Goal: Navigation & Orientation: Find specific page/section

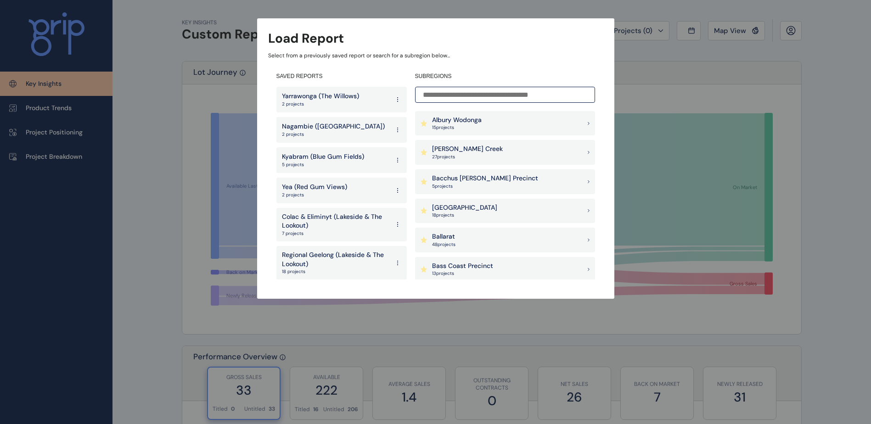
click at [326, 190] on p "Yea (Red Gum Views)" at bounding box center [314, 187] width 65 height 9
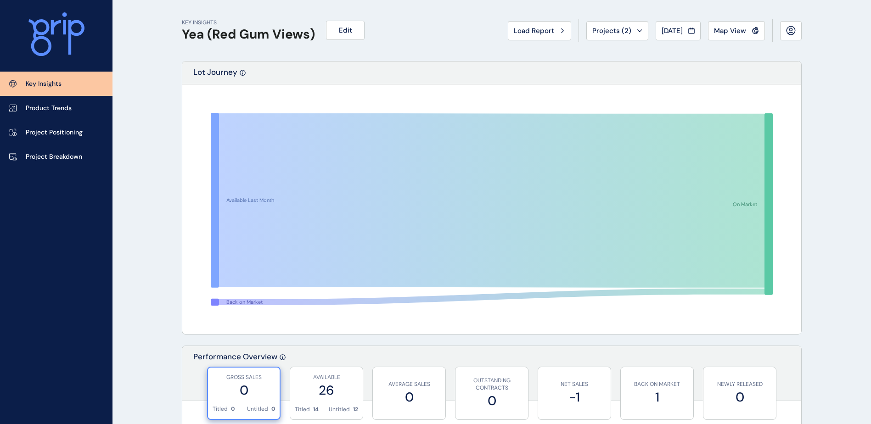
click at [601, 34] on span "Projects ( 2 )" at bounding box center [611, 30] width 39 height 9
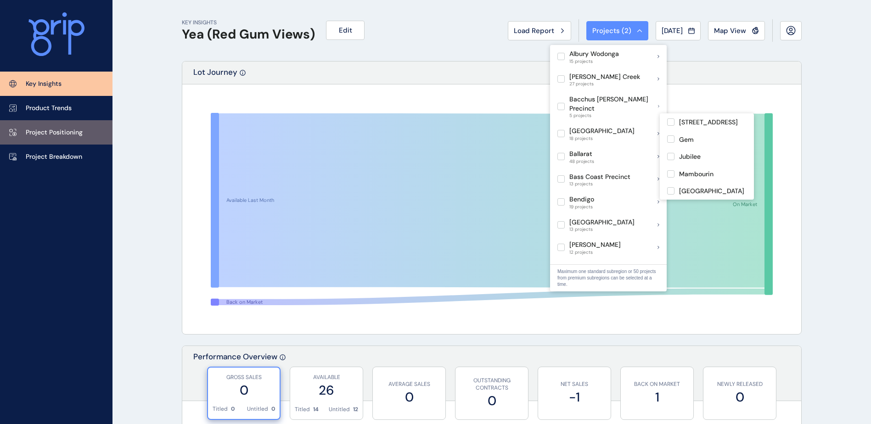
click at [66, 133] on p "Project Positioning" at bounding box center [54, 132] width 57 height 9
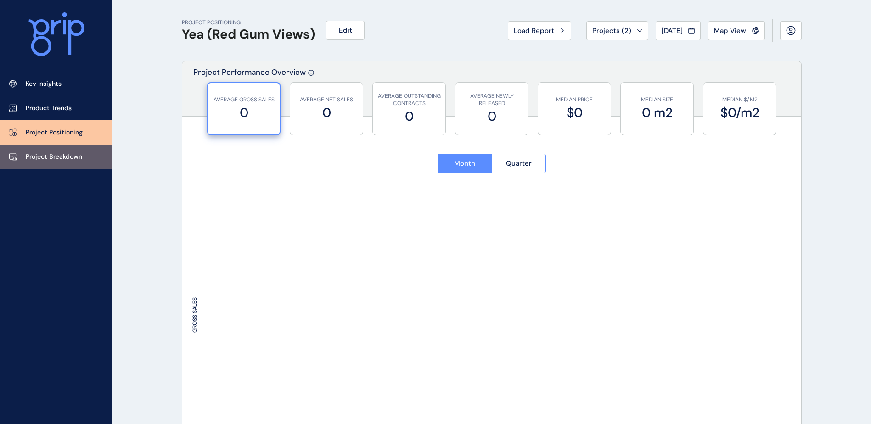
click at [66, 158] on p "Project Breakdown" at bounding box center [54, 156] width 56 height 9
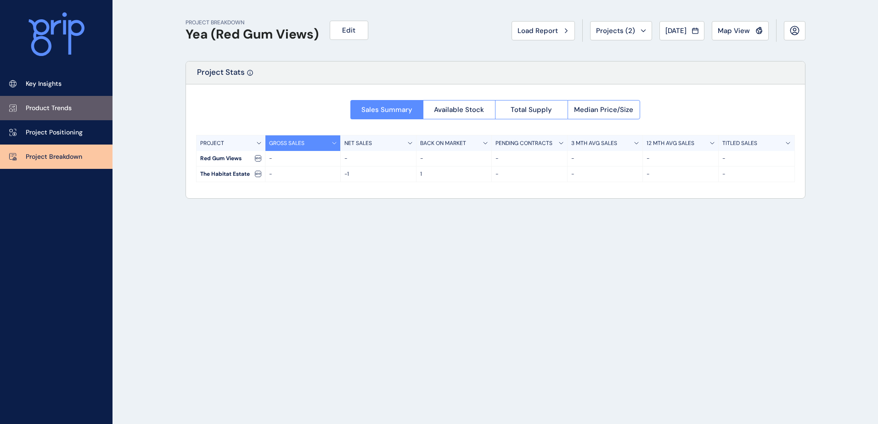
click at [57, 104] on p "Product Trends" at bounding box center [49, 108] width 46 height 9
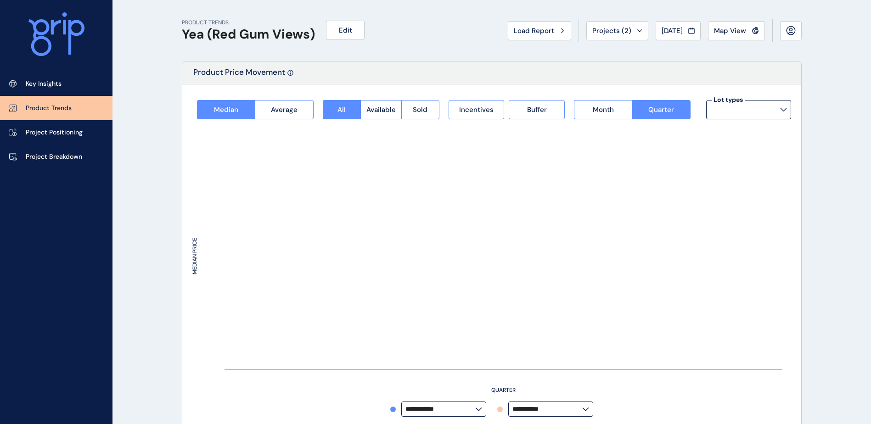
type input "**********"
